Goal: Task Accomplishment & Management: Complete application form

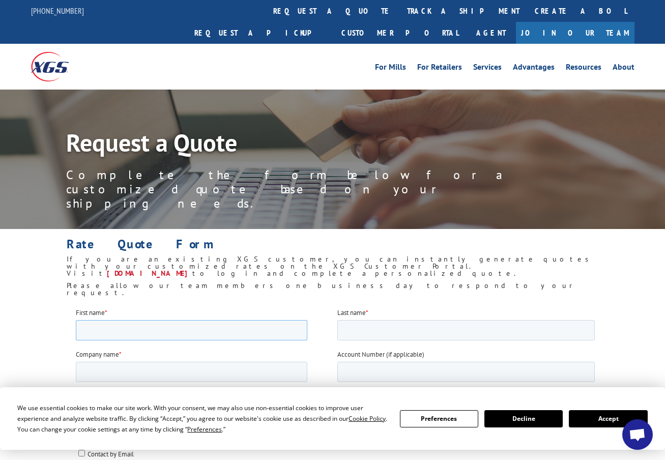
click at [113, 327] on input "First name *" at bounding box center [191, 330] width 232 height 20
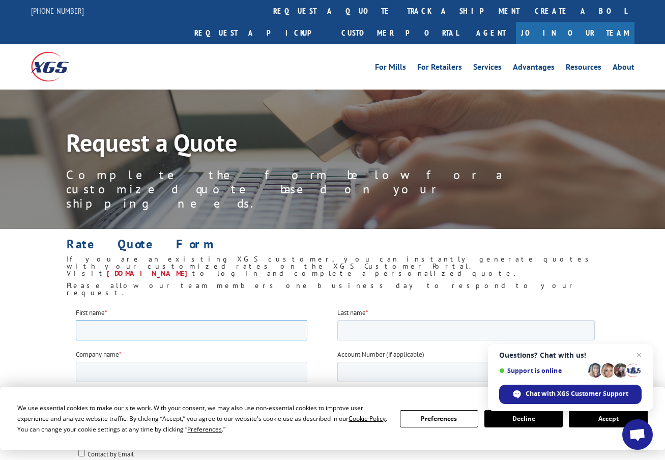
type input "Tina"
click at [359, 329] on input "Last name *" at bounding box center [465, 330] width 257 height 20
type input "Neri"
click at [150, 372] on input "Company name *" at bounding box center [191, 371] width 232 height 20
type input "Michael Surface Solutions Inc."
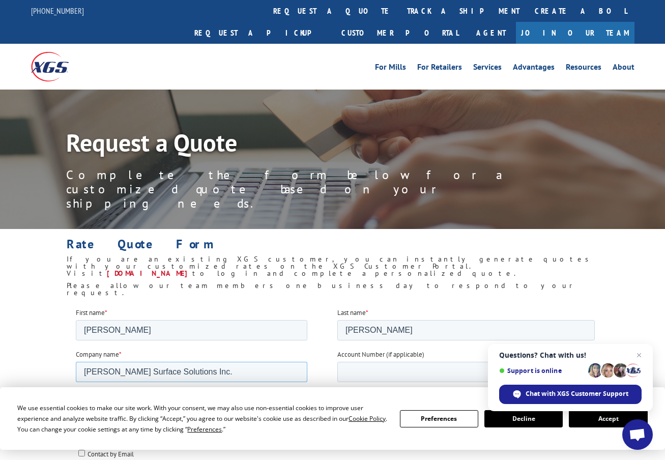
scroll to position [204, 0]
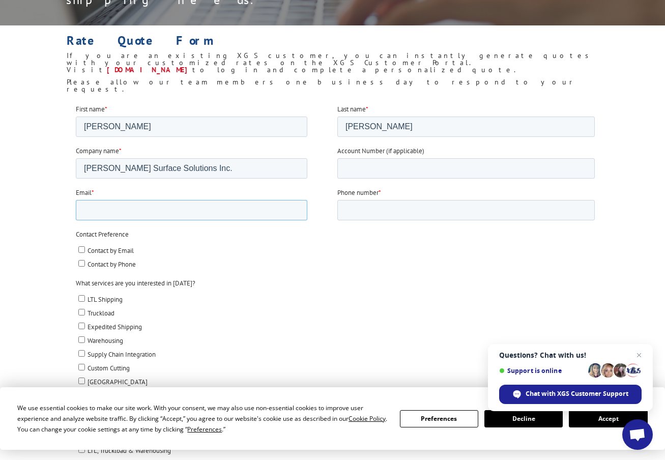
click at [196, 210] on input "Email *" at bounding box center [191, 209] width 232 height 20
type input "po@michaelsurfacesolutions.com"
click at [376, 205] on input "Phone number *" at bounding box center [465, 209] width 257 height 20
type input "16616880088"
click at [78, 252] on input "Contact by Email" at bounding box center [81, 249] width 7 height 7
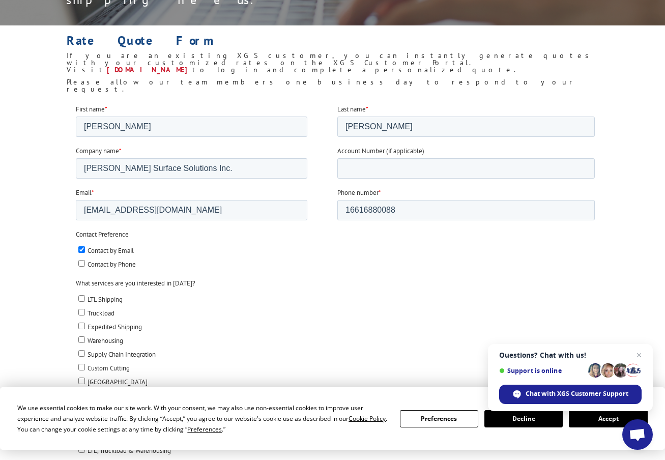
checkbox input "true"
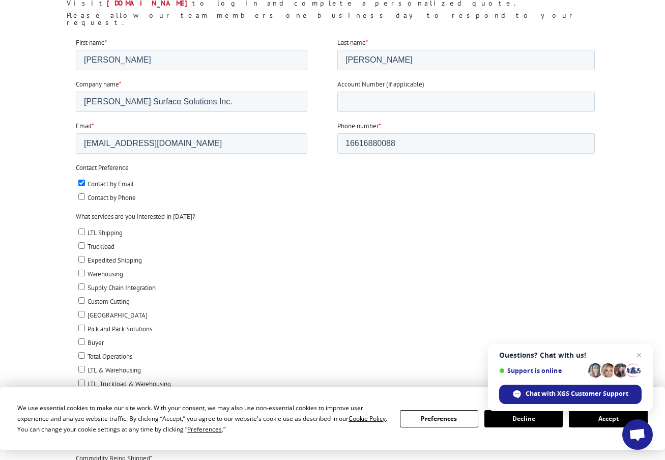
scroll to position [305, 0]
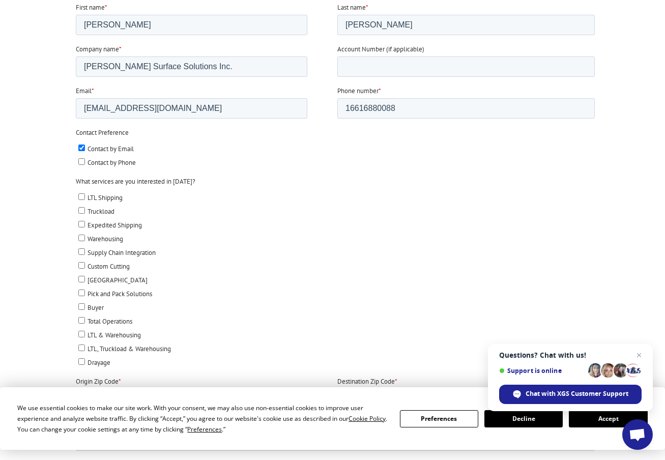
click at [82, 194] on input "LTL Shipping" at bounding box center [81, 196] width 7 height 7
checkbox input "true"
click at [186, 401] on input "Origin Zip Code *" at bounding box center [191, 398] width 232 height 20
type input "93313"
click at [399, 392] on input "Destination Zip Code *" at bounding box center [465, 398] width 257 height 20
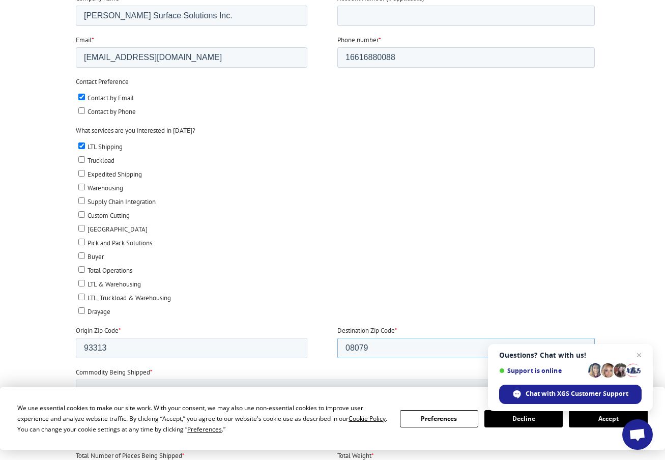
scroll to position [458, 0]
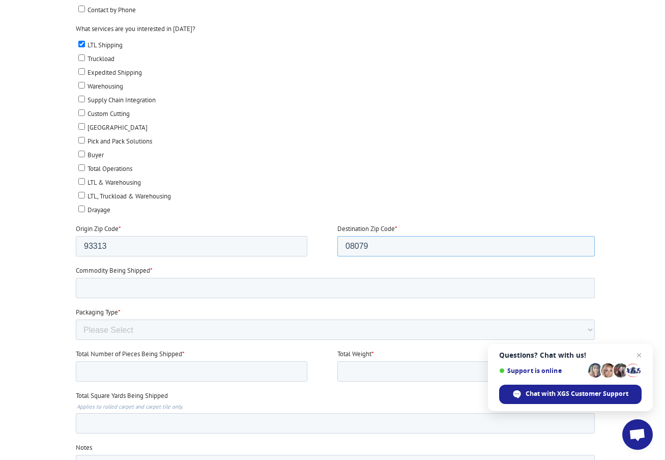
type input "08079"
click at [120, 288] on input "Commodity Being Shipped *" at bounding box center [334, 288] width 519 height 20
type input "sheet vinyl"
click at [122, 331] on select "Please Select Rolled Goods Palletized" at bounding box center [334, 330] width 519 height 20
select select "Rolled Carpet"
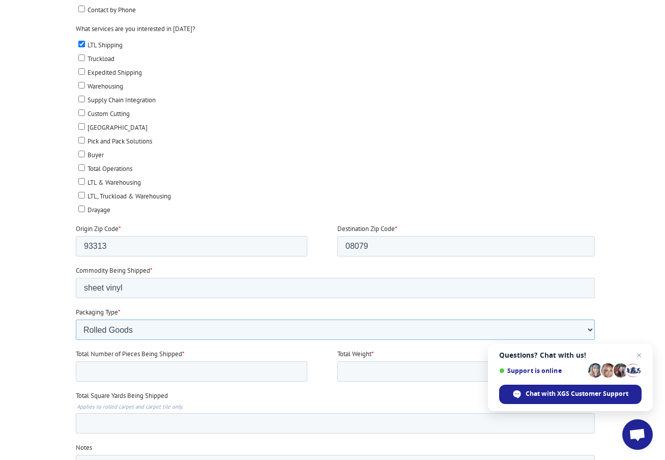
click at [75, 340] on select "Please Select Rolled Goods Palletized" at bounding box center [334, 330] width 519 height 20
click at [144, 368] on input "Total Number of Pieces Being Shipped *" at bounding box center [191, 371] width 232 height 20
type input "1"
click at [357, 367] on input "Total Weight *" at bounding box center [465, 371] width 257 height 20
type input "181"
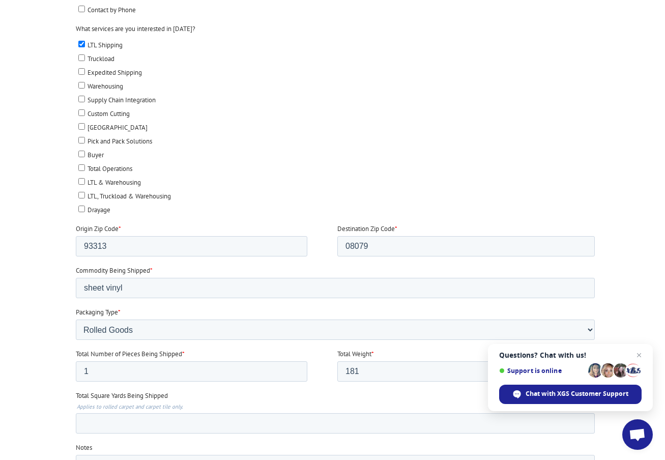
click at [288, 387] on fieldset "Total Number of Pieces Being Shipped * 1 Total Weight * 181" at bounding box center [336, 370] width 523 height 42
click at [129, 425] on input "Total Square Yards Being Shipped" at bounding box center [334, 423] width 519 height 20
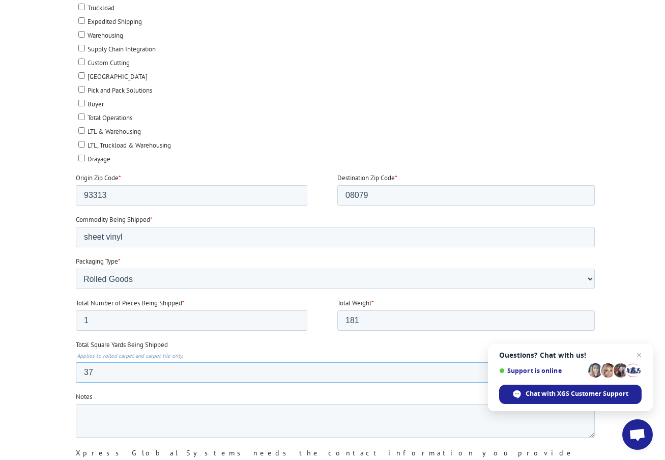
type input "37"
